Goal: Task Accomplishment & Management: Use online tool/utility

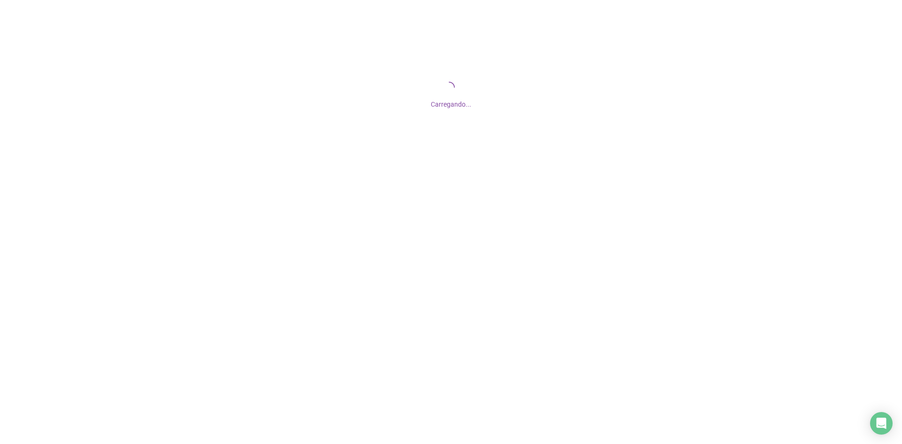
drag, startPoint x: 481, startPoint y: 109, endPoint x: 506, endPoint y: 110, distance: 24.4
click at [508, 109] on div "Carregando..." at bounding box center [451, 94] width 902 height 188
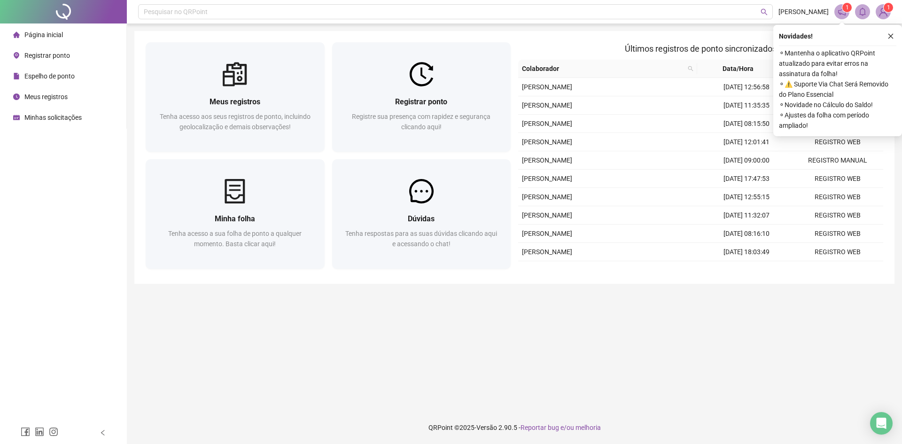
click at [888, 37] on icon "close" at bounding box center [890, 36] width 7 height 7
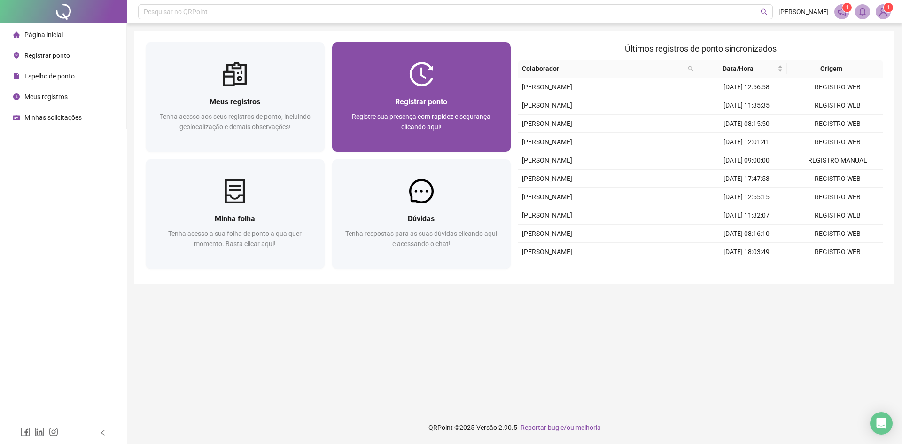
click at [417, 95] on div "Registrar ponto Registre sua presença com rapidez e segurança clicando aqui!" at bounding box center [421, 118] width 179 height 65
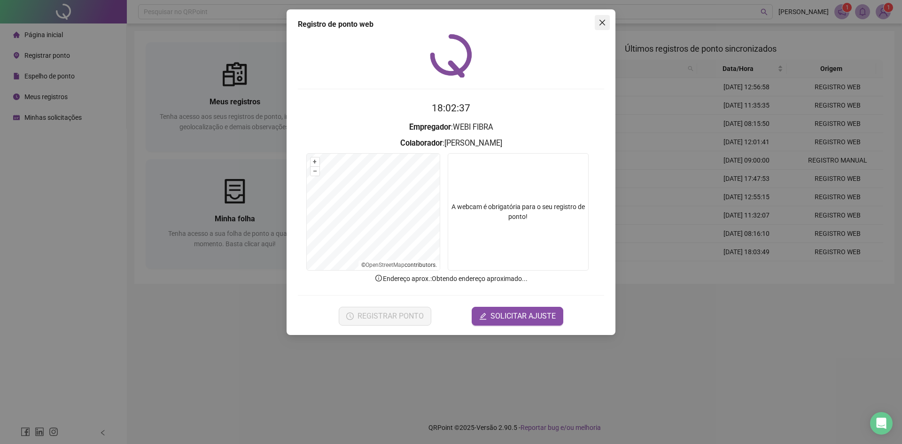
click at [607, 20] on span "Close" at bounding box center [602, 23] width 15 height 8
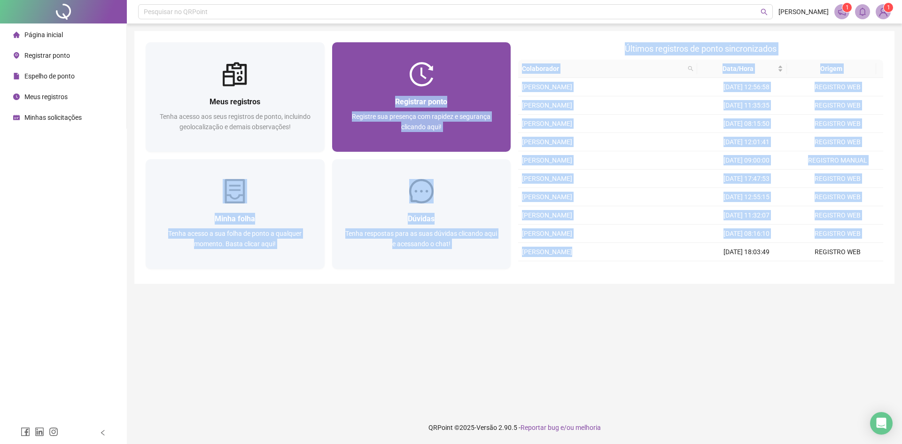
drag, startPoint x: 590, startPoint y: 254, endPoint x: 507, endPoint y: 95, distance: 179.0
click at [507, 95] on div "Meus registros Tenha acesso aos seus registros de ponto, incluindo geolocalizaç…" at bounding box center [514, 157] width 745 height 230
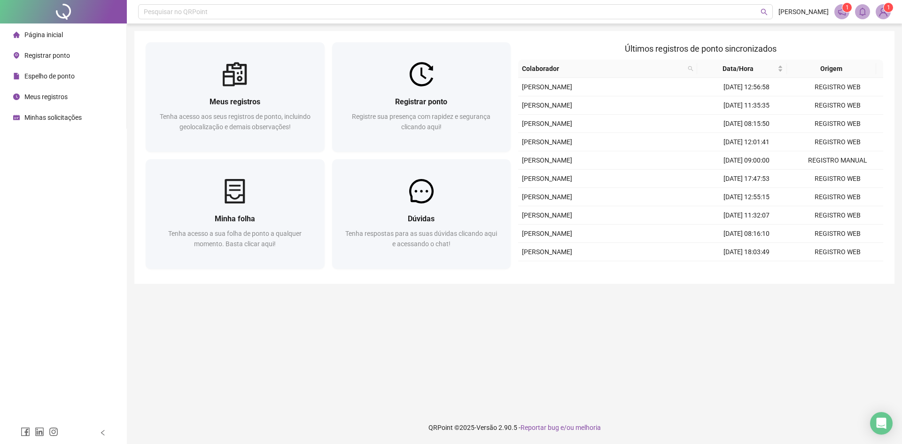
click at [625, 308] on main "Meus registros Tenha acesso aos seus registros de ponto, incluindo geolocalizaç…" at bounding box center [514, 217] width 760 height 372
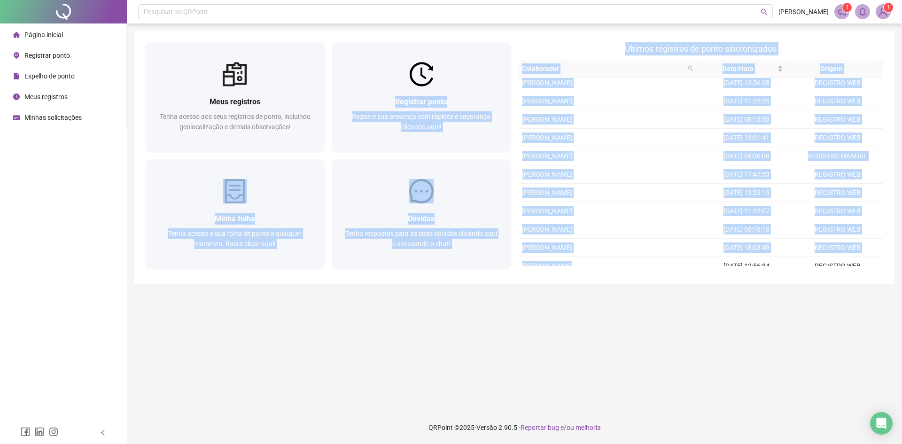
drag, startPoint x: 571, startPoint y: 234, endPoint x: 563, endPoint y: 163, distance: 71.4
click at [507, 93] on div "Meus registros Tenha acesso aos seus registros de ponto, incluindo geolocalizaç…" at bounding box center [514, 157] width 745 height 230
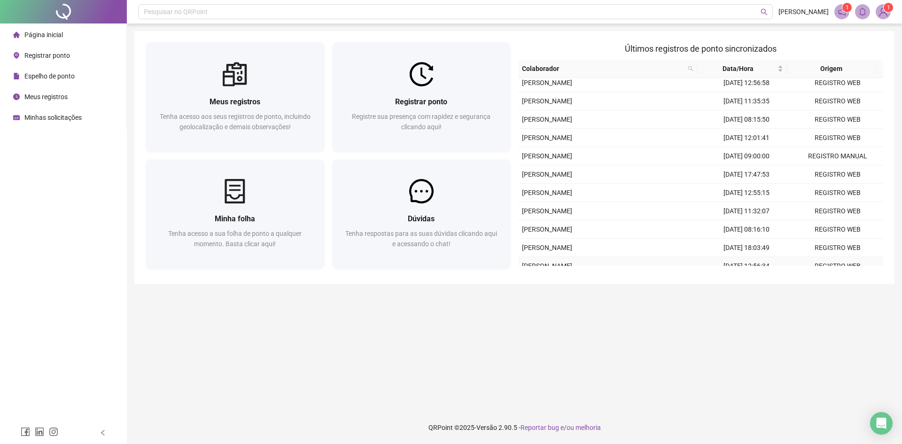
click at [578, 280] on div "Meus registros Tenha acesso aos seus registros de ponto, incluindo geolocalizaç…" at bounding box center [514, 157] width 760 height 253
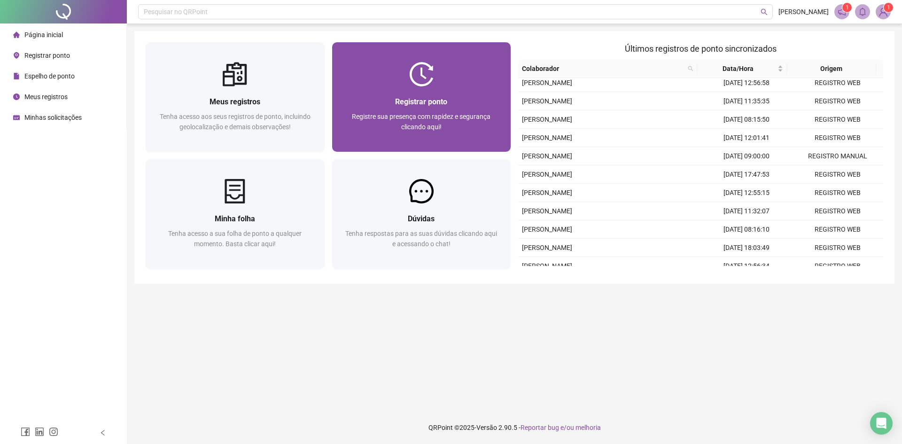
click at [441, 121] on span "Registre sua presença com rapidez e segurança clicando aqui!" at bounding box center [421, 122] width 139 height 18
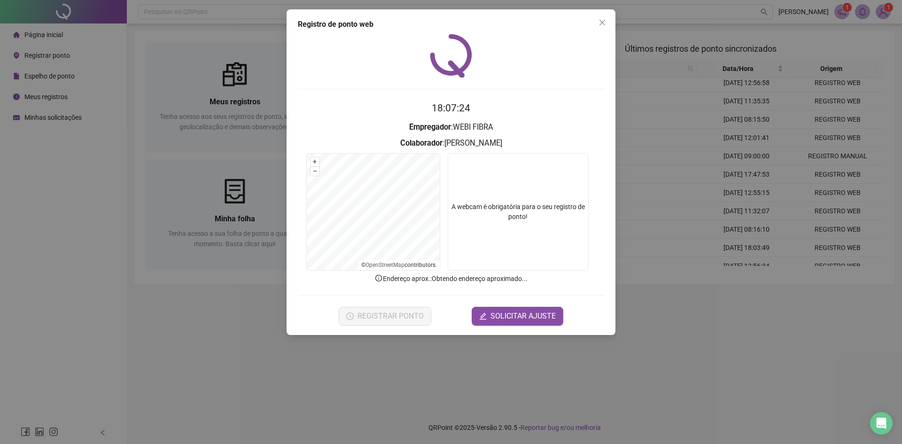
drag, startPoint x: 428, startPoint y: 110, endPoint x: 468, endPoint y: 110, distance: 39.9
click at [468, 110] on h2 "18:07:24" at bounding box center [451, 108] width 306 height 15
drag, startPoint x: 389, startPoint y: 121, endPoint x: 492, endPoint y: 123, distance: 102.9
click at [445, 123] on h3 "Empregador : WEBI FIBRA" at bounding box center [451, 127] width 306 height 12
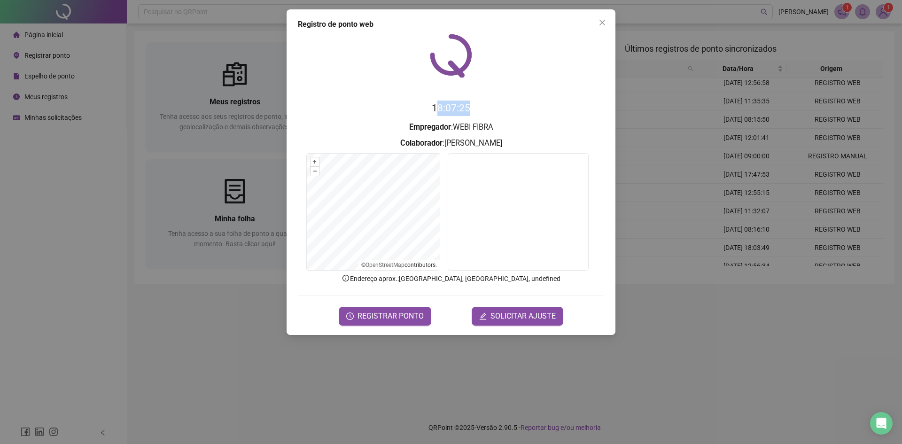
drag, startPoint x: 439, startPoint y: 115, endPoint x: 489, endPoint y: 111, distance: 50.9
click at [489, 111] on h2 "18:07:25" at bounding box center [451, 108] width 306 height 15
click at [392, 317] on span "REGISTRAR PONTO" at bounding box center [390, 315] width 66 height 11
